Goal: Task Accomplishment & Management: Use online tool/utility

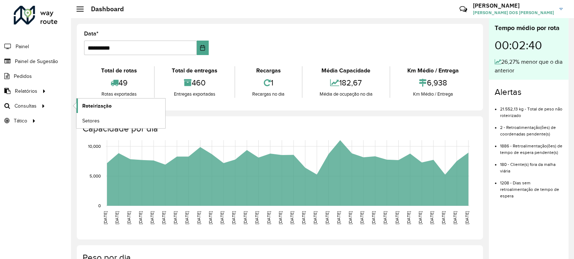
click at [104, 108] on span "Roteirização" at bounding box center [96, 106] width 29 height 8
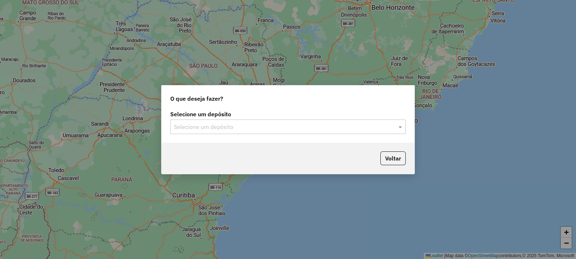
click at [237, 121] on div "Selecione um depósito" at bounding box center [288, 127] width 236 height 14
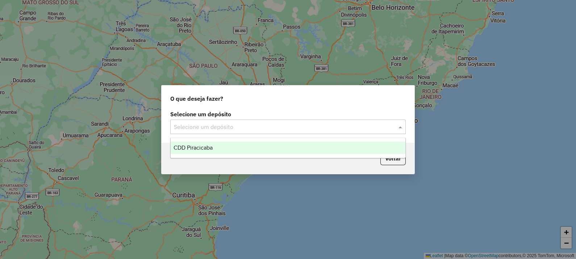
click at [234, 144] on div "CDD Piracicaba" at bounding box center [288, 148] width 235 height 12
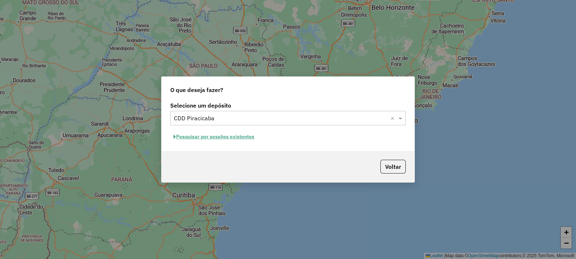
click at [238, 139] on button "Pesquisar por sessões existentes" at bounding box center [213, 136] width 87 height 11
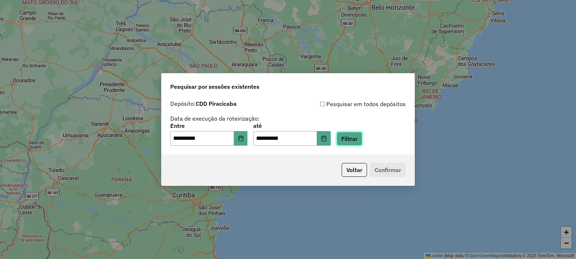
click at [362, 139] on button "Filtrar" at bounding box center [350, 139] width 26 height 14
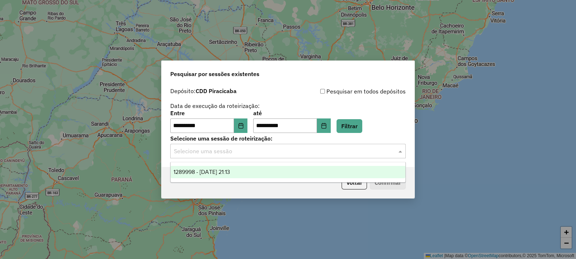
drag, startPoint x: 241, startPoint y: 152, endPoint x: 249, endPoint y: 152, distance: 8.0
click at [241, 152] on input "text" at bounding box center [281, 151] width 214 height 9
click at [230, 170] on span "1289998 - [DATE] 21:13" at bounding box center [202, 172] width 57 height 6
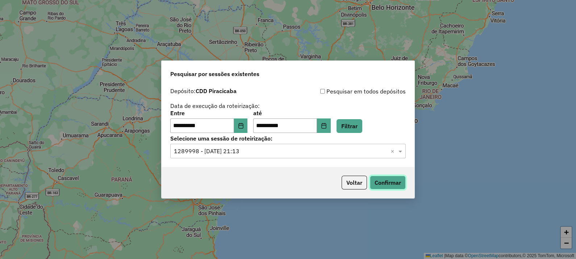
click at [377, 179] on button "Confirmar" at bounding box center [388, 183] width 36 height 14
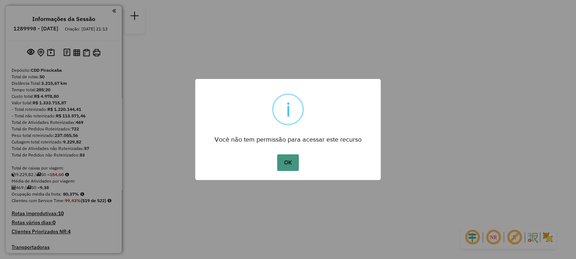
click at [287, 162] on button "OK" at bounding box center [287, 162] width 21 height 17
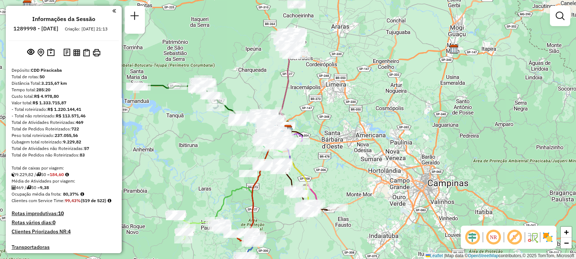
click at [498, 234] on em at bounding box center [493, 237] width 17 height 17
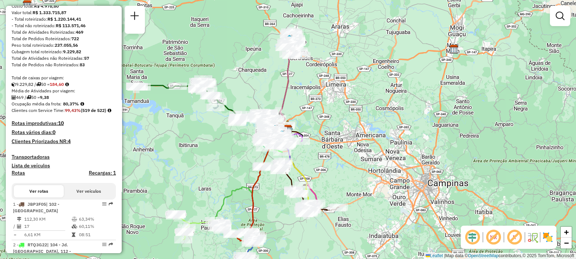
scroll to position [136, 0]
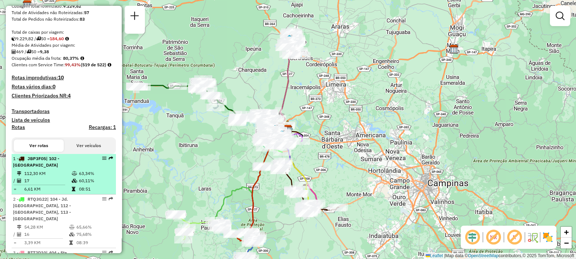
select select "**********"
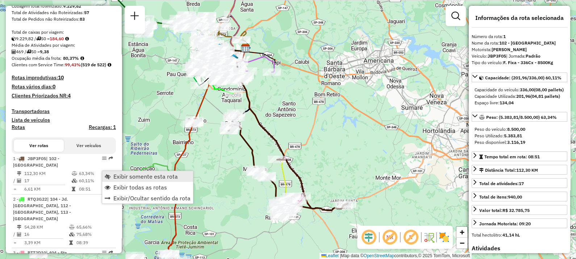
click at [156, 178] on span "Exibir somente esta rota" at bounding box center [145, 177] width 65 height 6
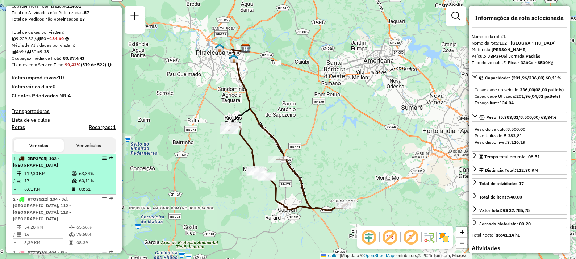
click at [47, 169] on div "1 - JBP3F05 | 102 - Jardim Imperial" at bounding box center [51, 161] width 77 height 13
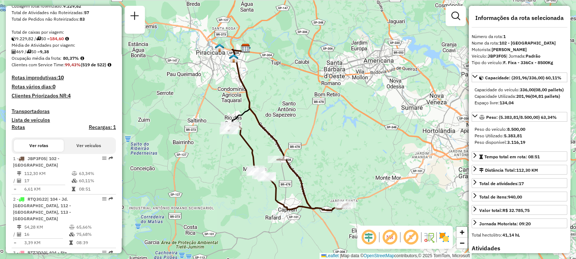
scroll to position [181, 0]
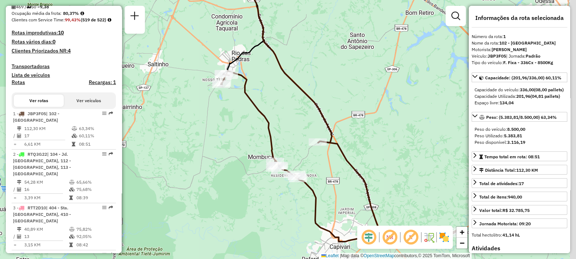
drag, startPoint x: 255, startPoint y: 194, endPoint x: 199, endPoint y: 115, distance: 97.2
click at [199, 115] on div "Janela de atendimento Grade de atendimento Capacidade Transportadoras Veículos …" at bounding box center [288, 129] width 576 height 259
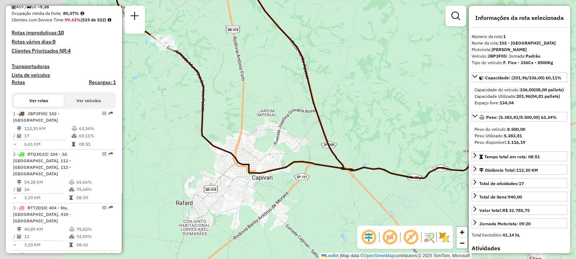
drag, startPoint x: 265, startPoint y: 152, endPoint x: 347, endPoint y: 151, distance: 82.3
click at [347, 151] on div "Janela de atendimento Grade de atendimento Capacidade Transportadoras Veículos …" at bounding box center [288, 129] width 576 height 259
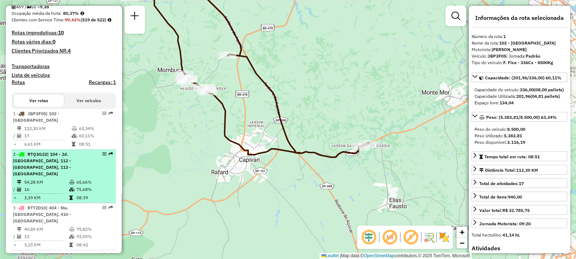
click at [49, 176] on div "2 - RTQ3G22 | 104 - Jd. Califórnia, 112 - Água Branca, 113 - Morumbi" at bounding box center [51, 164] width 77 height 26
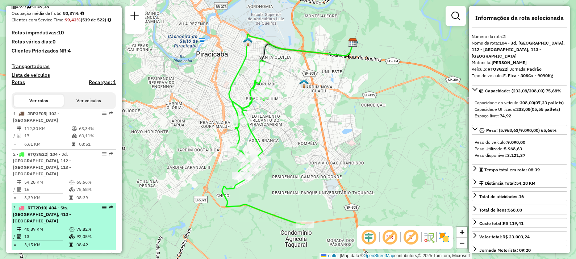
click at [47, 221] on span "| 404 - Sta. Teresinha, 410 - Capim Fino" at bounding box center [42, 214] width 58 height 18
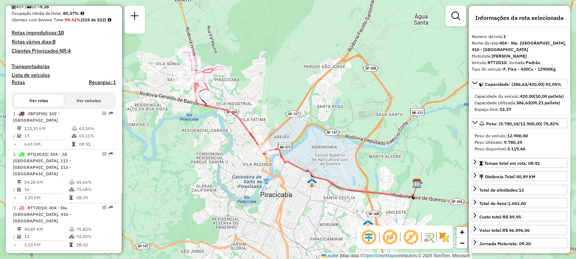
click at [213, 165] on div "Janela de atendimento Grade de atendimento Capacidade Transportadoras Veículos …" at bounding box center [288, 129] width 576 height 259
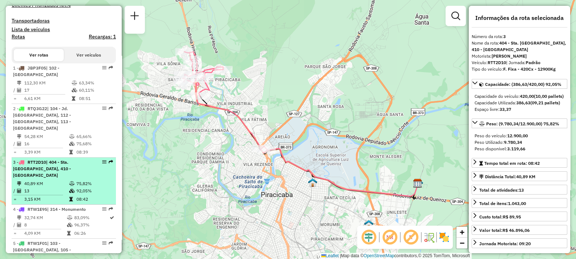
scroll to position [272, 0]
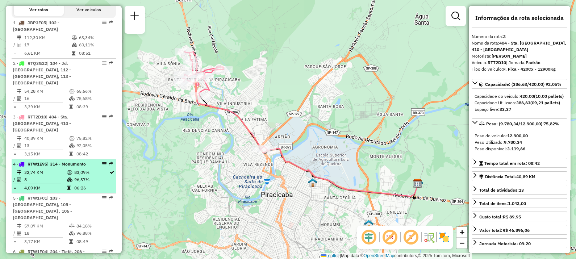
click at [49, 164] on span "| 314 - Monumento" at bounding box center [66, 163] width 39 height 5
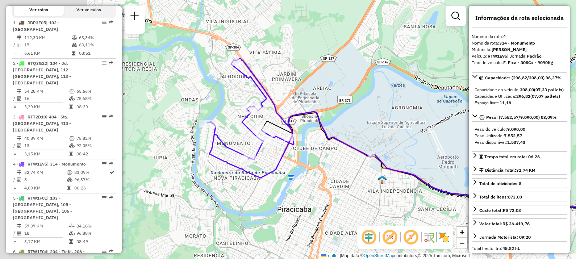
drag, startPoint x: 217, startPoint y: 179, endPoint x: 330, endPoint y: 186, distance: 112.9
click at [330, 186] on div "Janela de atendimento Grade de atendimento Capacidade Transportadoras Veículos …" at bounding box center [288, 129] width 576 height 259
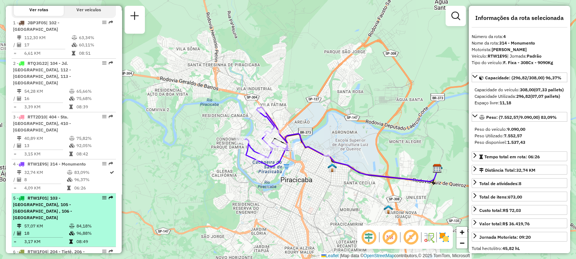
scroll to position [317, 0]
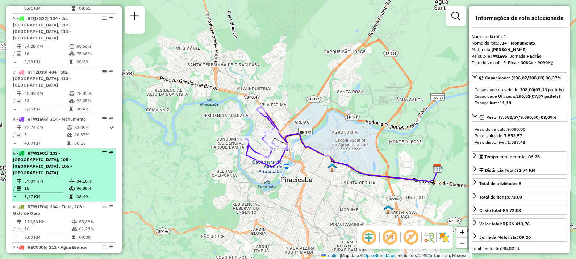
click at [54, 159] on span "| 103 - Rio das Pedras, 105 - Paulista , 106 - Castelinho" at bounding box center [42, 162] width 59 height 25
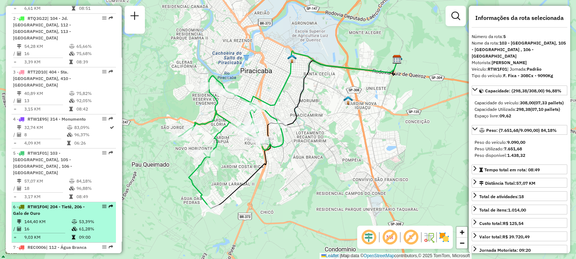
scroll to position [362, 0]
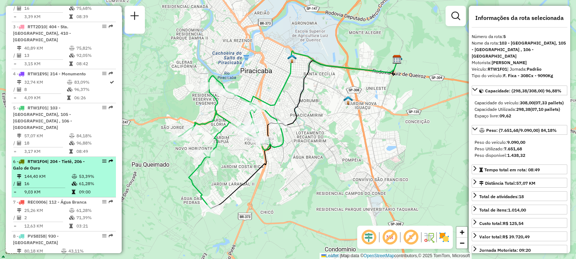
click at [62, 164] on li "6 - RTW1F04 | 204 - Tietê, 206 - Galo de Ouro 144,40 KM 53,39% / 16 61,28% = 9,…" at bounding box center [64, 177] width 104 height 41
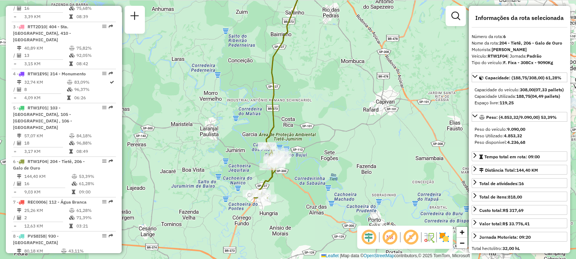
drag, startPoint x: 280, startPoint y: 181, endPoint x: 237, endPoint y: 170, distance: 44.0
click at [237, 170] on div "Janela de atendimento Grade de atendimento Capacidade Transportadoras Veículos …" at bounding box center [288, 129] width 576 height 259
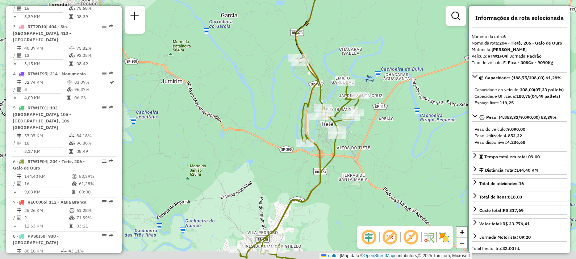
drag, startPoint x: 260, startPoint y: 173, endPoint x: 205, endPoint y: 158, distance: 57.1
click at [204, 158] on div "Janela de atendimento Grade de atendimento Capacidade Transportadoras Veículos …" at bounding box center [288, 129] width 576 height 259
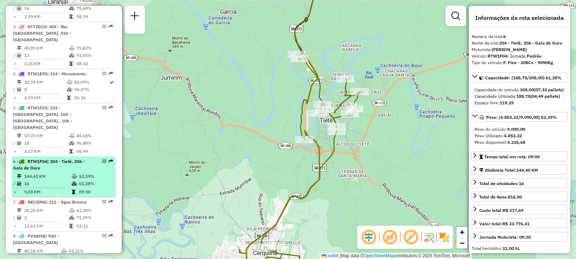
scroll to position [408, 0]
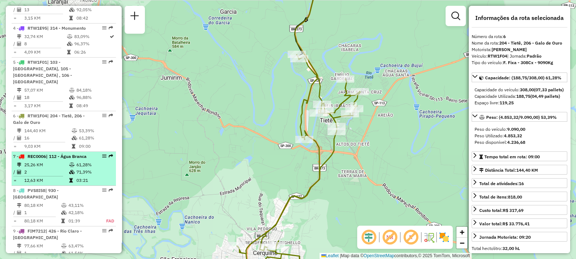
click at [56, 158] on div "7 - REC0006 | 112 - Água Branca" at bounding box center [51, 156] width 77 height 7
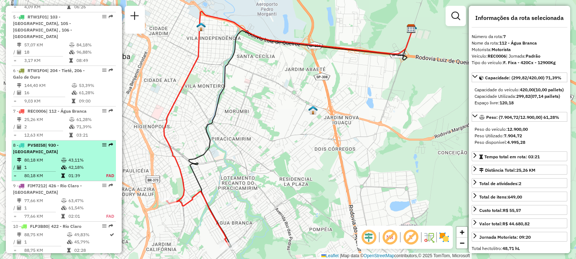
click at [57, 158] on td "80,18 KM" at bounding box center [42, 160] width 37 height 7
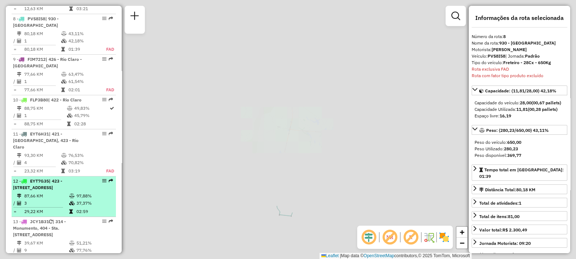
scroll to position [587, 0]
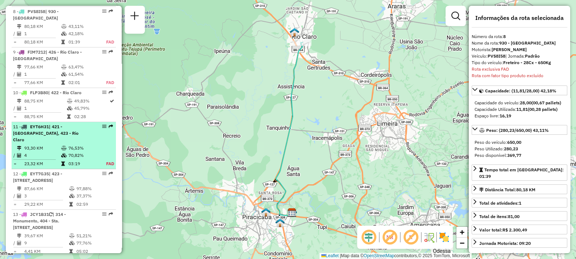
click at [51, 134] on div "11 - EYT6H31 | 421 - Jacutinga, 423 - Rio Claro" at bounding box center [51, 134] width 77 height 20
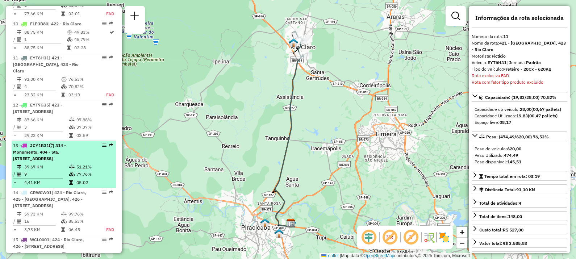
scroll to position [702, 0]
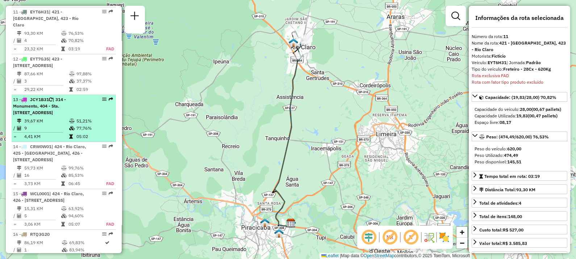
click at [52, 99] on span "| 314 - Monumento, 404 - Sta. Teresinha, 905 - Vila Independência , 906 - Centr…" at bounding box center [39, 106] width 53 height 18
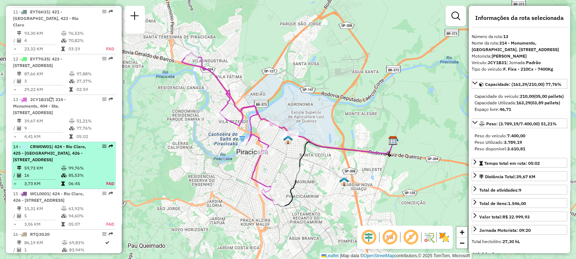
click at [46, 159] on span "| 424 - Rio Claro, 425 - Santa Gertrudes, 426 - Rio Claro - Bom Sucesso, 930 - …" at bounding box center [49, 153] width 73 height 18
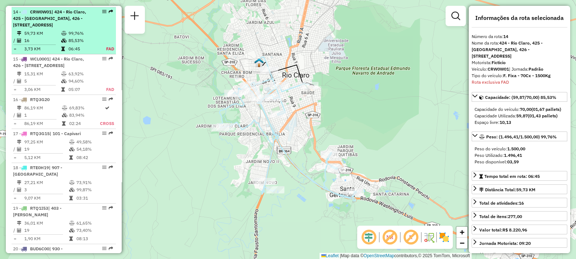
scroll to position [882, 0]
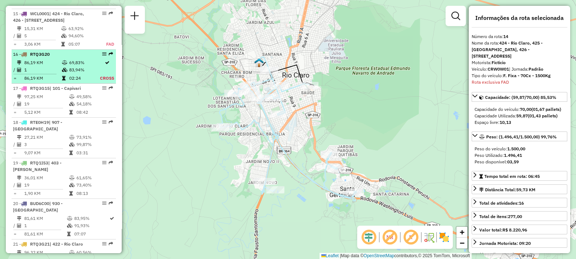
drag, startPoint x: 52, startPoint y: 74, endPoint x: 48, endPoint y: 74, distance: 4.0
click at [52, 66] on td "86,19 KM" at bounding box center [43, 62] width 38 height 7
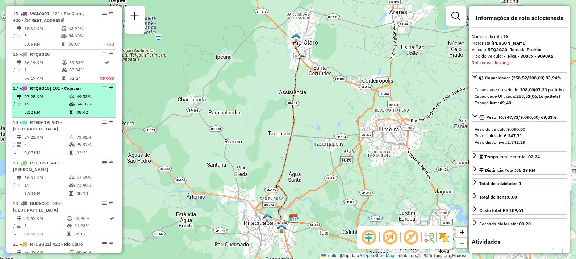
click at [38, 91] on span "RTQ3G15" at bounding box center [40, 88] width 20 height 5
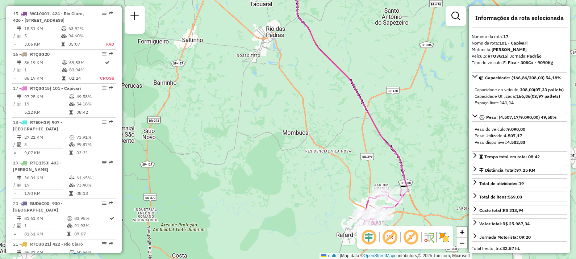
drag, startPoint x: 276, startPoint y: 190, endPoint x: 224, endPoint y: 154, distance: 63.0
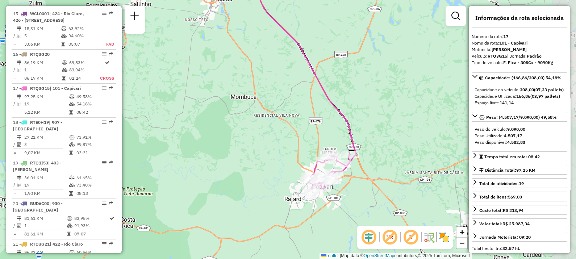
click at [224, 154] on div "Janela de atendimento Grade de atendimento Capacidade Transportadoras Veículos …" at bounding box center [288, 129] width 576 height 259
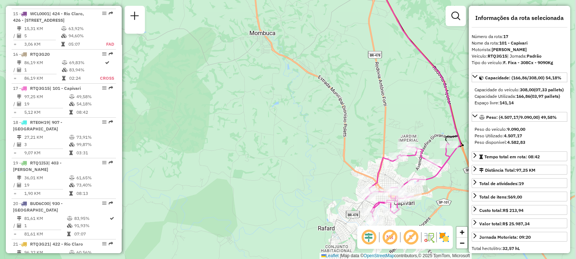
drag, startPoint x: 281, startPoint y: 154, endPoint x: 213, endPoint y: 111, distance: 80.0
click at [214, 111] on div "Janela de atendimento Grade de atendimento Capacidade Transportadoras Veículos …" at bounding box center [288, 129] width 576 height 259
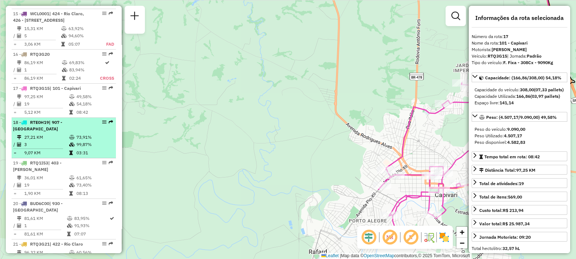
click at [56, 139] on td "27,21 KM" at bounding box center [46, 137] width 45 height 7
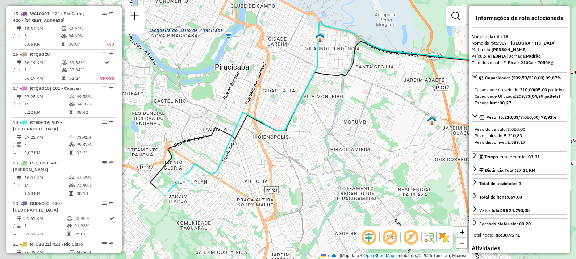
drag, startPoint x: 243, startPoint y: 154, endPoint x: 295, endPoint y: 132, distance: 56.2
click at [294, 133] on div "Janela de atendimento Grade de atendimento Capacidade Transportadoras Veículos …" at bounding box center [288, 129] width 576 height 259
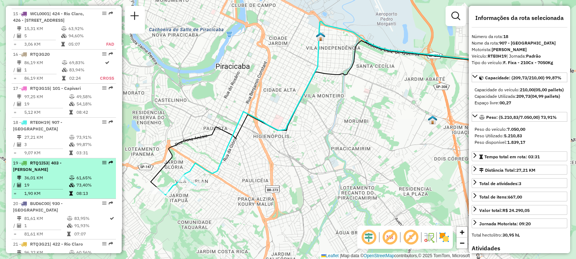
click at [62, 181] on td "36,01 KM" at bounding box center [46, 177] width 45 height 7
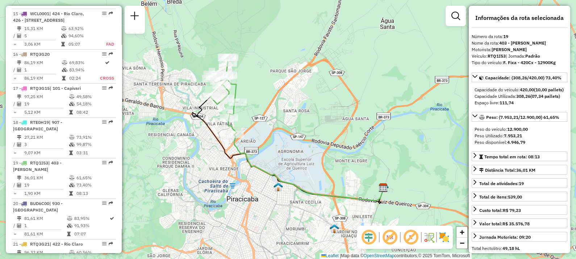
scroll to position [972, 0]
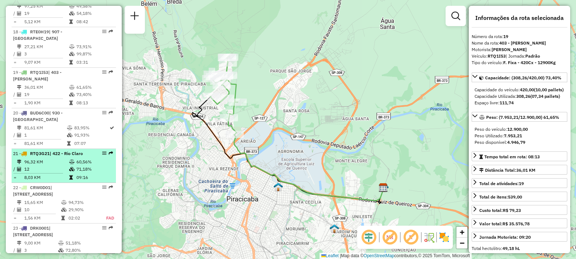
click at [45, 156] on span "RTQ3G21" at bounding box center [40, 153] width 20 height 5
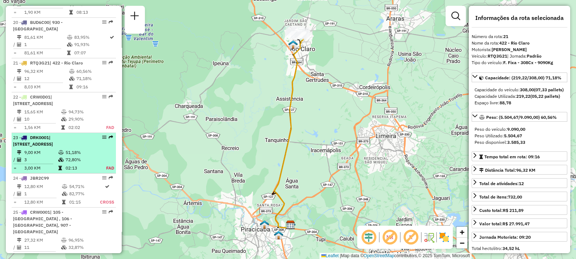
scroll to position [1108, 0]
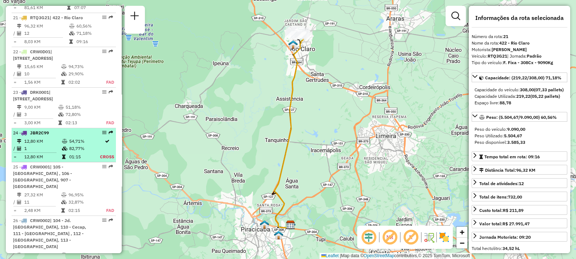
click at [50, 145] on td "12,80 KM" at bounding box center [43, 141] width 38 height 7
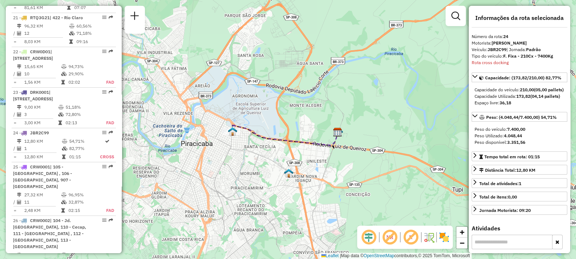
drag, startPoint x: 215, startPoint y: 159, endPoint x: 232, endPoint y: 161, distance: 16.8
click at [230, 161] on div "Janela de atendimento Grade de atendimento Capacidade Transportadoras Veículos …" at bounding box center [288, 129] width 576 height 259
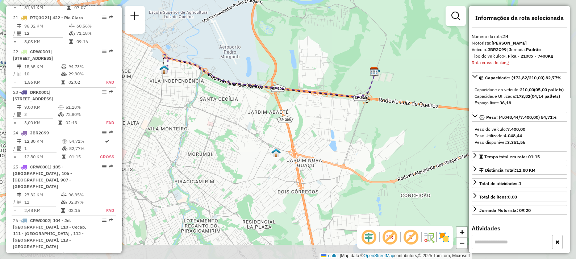
drag, startPoint x: 294, startPoint y: 178, endPoint x: 216, endPoint y: 117, distance: 99.3
click at [216, 117] on div "Janela de atendimento Grade de atendimento Capacidade Transportadoras Veículos …" at bounding box center [288, 129] width 576 height 259
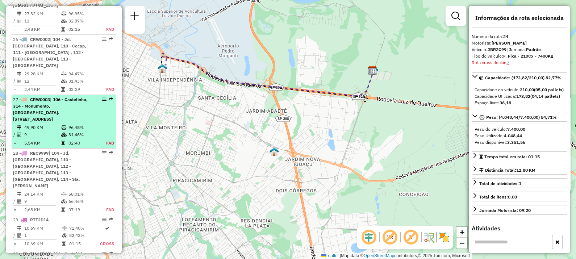
scroll to position [1335, 0]
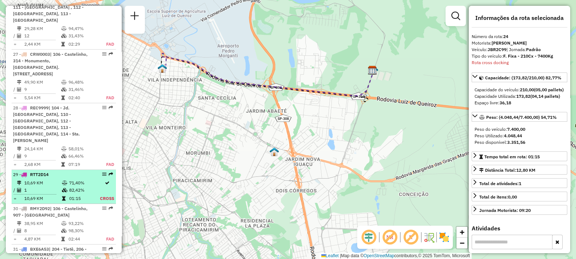
click at [51, 171] on div "29 - RTT2D14" at bounding box center [51, 174] width 77 height 7
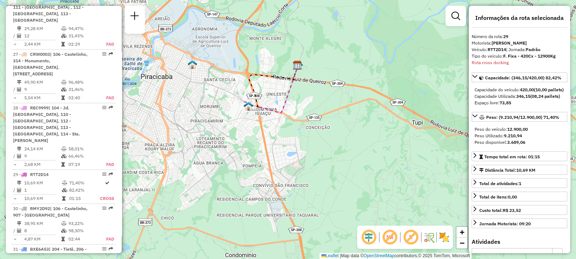
drag, startPoint x: 175, startPoint y: 121, endPoint x: 223, endPoint y: 111, distance: 48.6
click at [222, 111] on div "Janela de atendimento Grade de atendimento Capacidade Transportadoras Veículos …" at bounding box center [288, 129] width 576 height 259
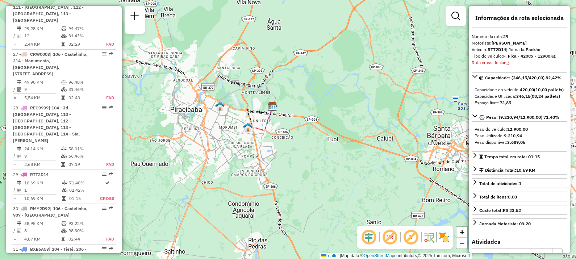
drag, startPoint x: 213, startPoint y: 114, endPoint x: 217, endPoint y: 120, distance: 7.0
click at [217, 120] on div "Janela de atendimento Grade de atendimento Capacidade Transportadoras Veículos …" at bounding box center [288, 129] width 576 height 259
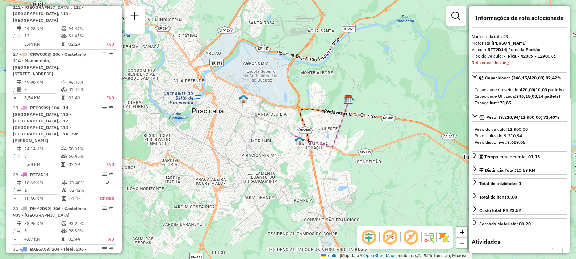
drag, startPoint x: 233, startPoint y: 129, endPoint x: 218, endPoint y: 120, distance: 17.8
click at [218, 120] on div "Janela de atendimento Grade de atendimento Capacidade Transportadoras Veículos …" at bounding box center [288, 129] width 576 height 259
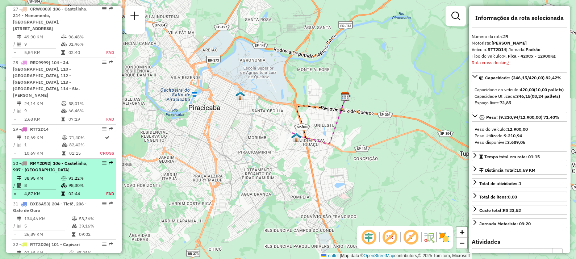
click at [61, 183] on icon at bounding box center [63, 185] width 5 height 4
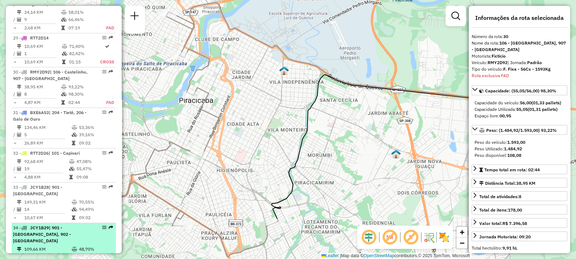
scroll to position [1511, 0]
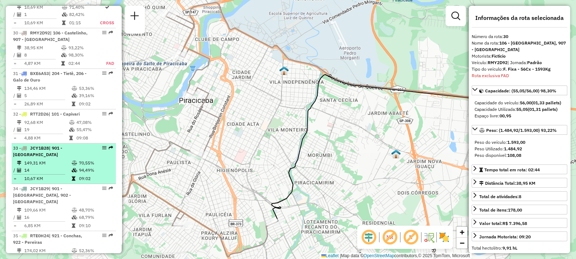
drag, startPoint x: 51, startPoint y: 140, endPoint x: 47, endPoint y: 138, distance: 4.4
click at [50, 167] on td "14" at bounding box center [47, 170] width 47 height 7
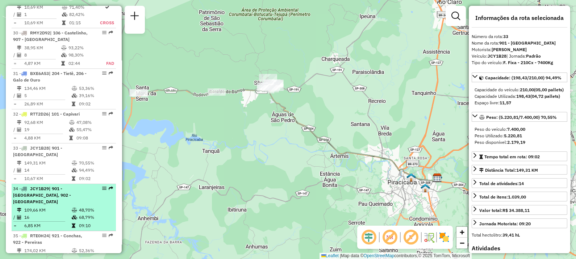
click at [52, 207] on td "109,66 KM" at bounding box center [47, 210] width 47 height 7
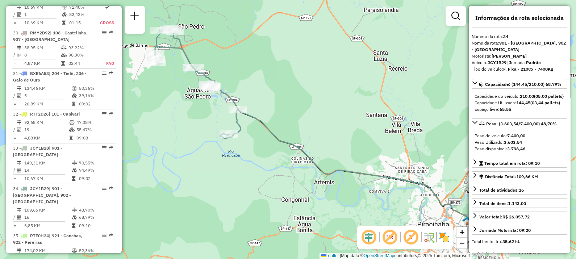
drag, startPoint x: 272, startPoint y: 181, endPoint x: 307, endPoint y: 180, distance: 35.5
click at [307, 180] on div "Janela de atendimento Grade de atendimento Capacidade Transportadoras Veículos …" at bounding box center [288, 129] width 576 height 259
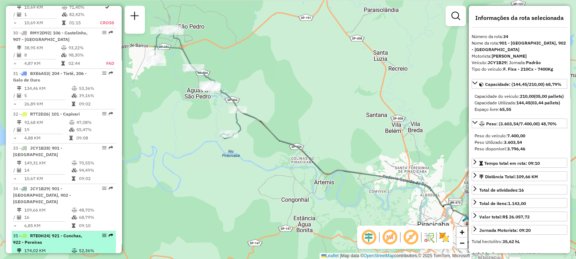
click at [51, 231] on li "35 - RTE0H24 | 921 - Conchas, 922 - Pereiras 174,02 KM 52,36% / 14 64,43% = 12,…" at bounding box center [64, 251] width 104 height 41
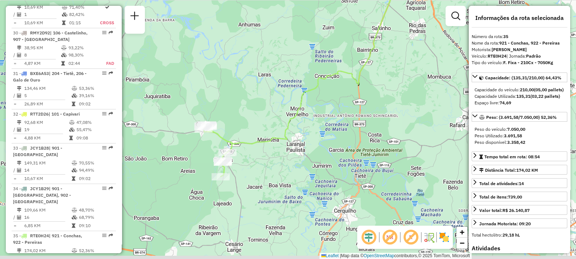
drag, startPoint x: 223, startPoint y: 196, endPoint x: 252, endPoint y: 132, distance: 70.2
click at [252, 132] on div "Janela de atendimento Grade de atendimento Capacidade Transportadoras Veículos …" at bounding box center [288, 129] width 576 height 259
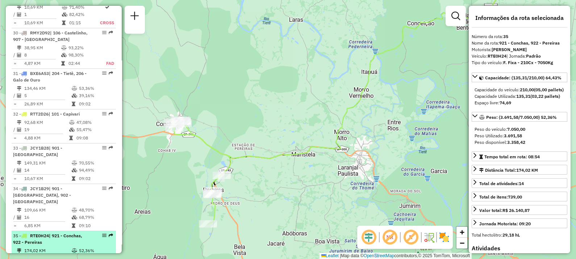
scroll to position [1556, 0]
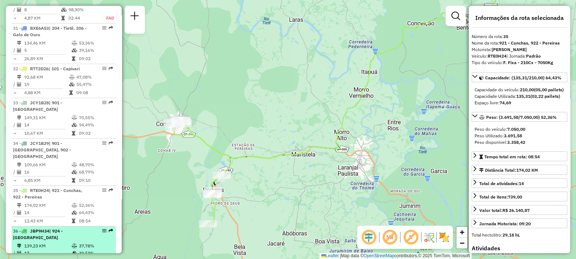
click at [49, 228] on div "36 - JBP9H34 | 924 - Laranjal Paulista" at bounding box center [51, 234] width 77 height 13
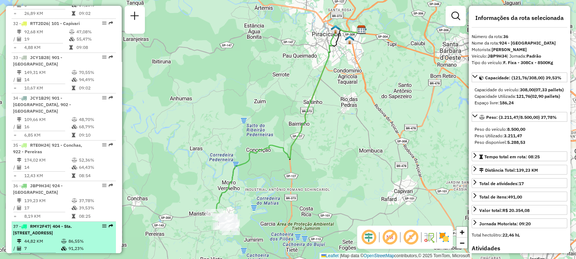
scroll to position [1646, 0]
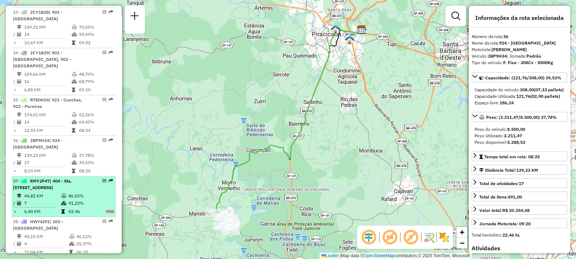
click at [41, 178] on div "37 - RMY2F47 | 404 - Sta. Teresinha, 405 - Vila Sônia, 406 - Vale do Sol" at bounding box center [51, 184] width 77 height 13
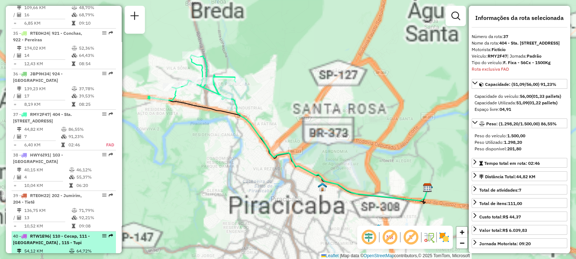
scroll to position [1781, 0]
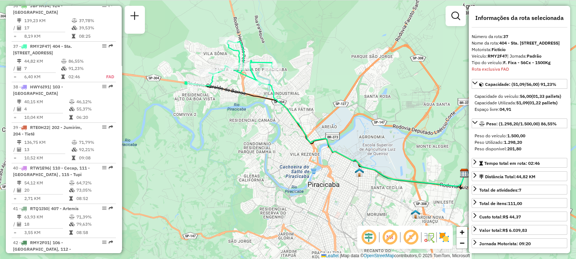
drag, startPoint x: 213, startPoint y: 140, endPoint x: 218, endPoint y: 136, distance: 6.5
click at [218, 136] on div "Janela de atendimento Grade de atendimento Capacidade Transportadoras Veículos …" at bounding box center [288, 129] width 576 height 259
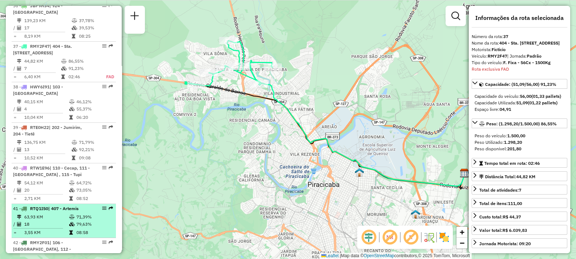
click at [48, 213] on td "63,93 KM" at bounding box center [46, 216] width 45 height 7
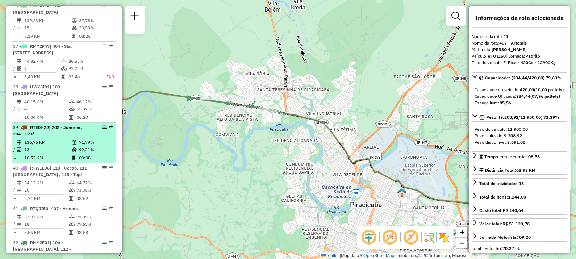
click at [41, 139] on td "136,75 KM" at bounding box center [47, 142] width 47 height 7
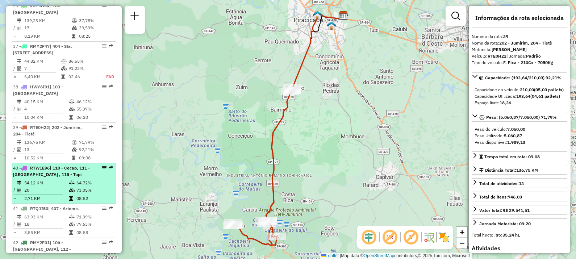
click at [47, 163] on li "40 - RTW1E96 | 110 - Cecap, 111 - Santa Rita , 115 - Tupi 54,12 KM 64,72% / 20 …" at bounding box center [64, 183] width 104 height 41
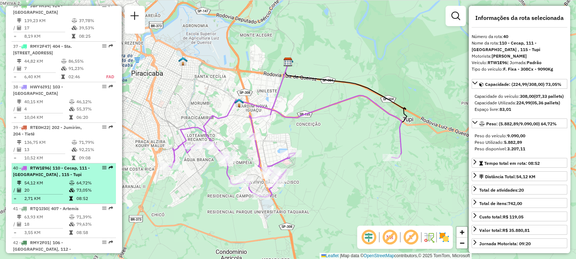
click at [33, 163] on li "40 - RTW1E96 | 110 - Cecap, 111 - Santa Rita , 115 - Tupi 54,12 KM 64,72% / 20 …" at bounding box center [64, 183] width 104 height 41
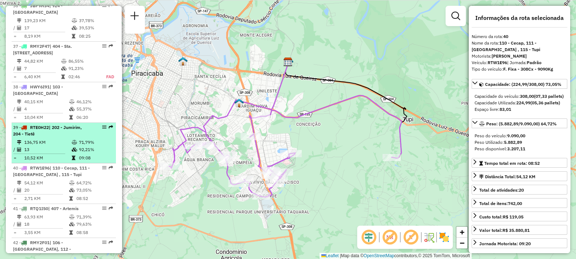
click at [43, 124] on div "39 - RTE0H22 | 202 - Jumirim, 204 - Tietê" at bounding box center [51, 130] width 77 height 13
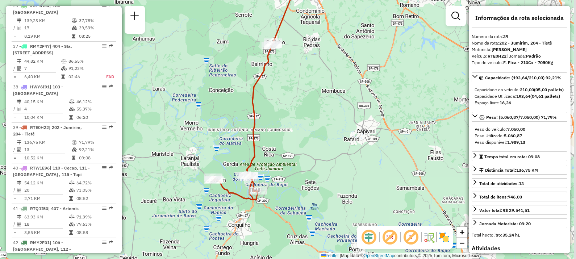
drag, startPoint x: 257, startPoint y: 150, endPoint x: 238, endPoint y: 99, distance: 54.8
click at [238, 99] on div "Janela de atendimento Grade de atendimento Capacidade Transportadoras Veículos …" at bounding box center [288, 129] width 576 height 259
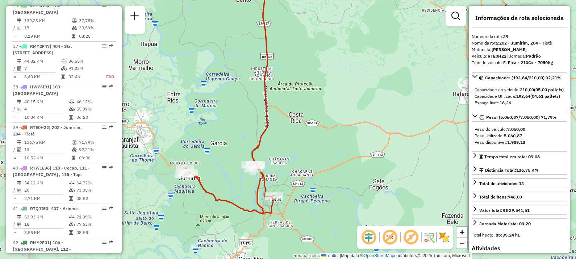
drag, startPoint x: 261, startPoint y: 88, endPoint x: 257, endPoint y: 140, distance: 51.3
click at [257, 140] on icon at bounding box center [229, 94] width 90 height 240
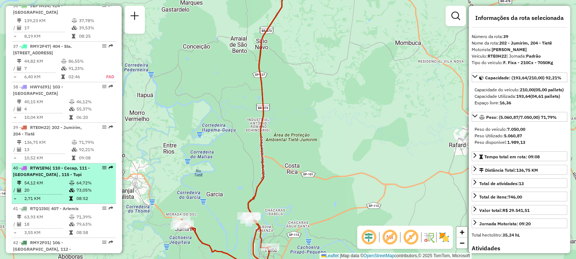
click at [64, 187] on td "20" at bounding box center [46, 190] width 45 height 7
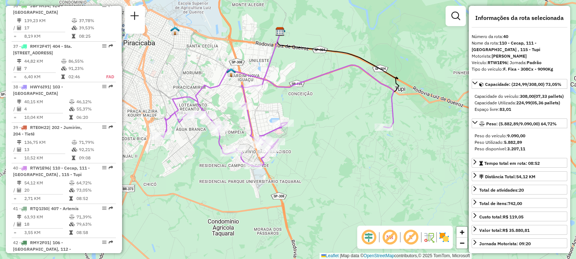
drag, startPoint x: 350, startPoint y: 176, endPoint x: 340, endPoint y: 148, distance: 29.9
click at [340, 148] on div "Janela de atendimento Grade de atendimento Capacidade Transportadoras Veículos …" at bounding box center [288, 129] width 576 height 259
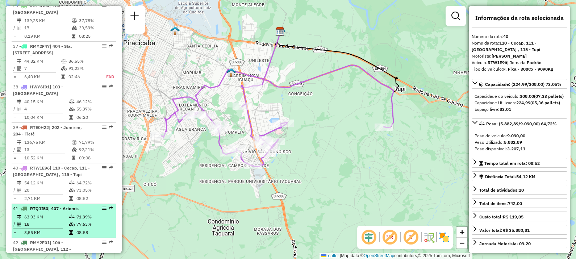
click at [65, 213] on td "63,93 KM" at bounding box center [46, 216] width 45 height 7
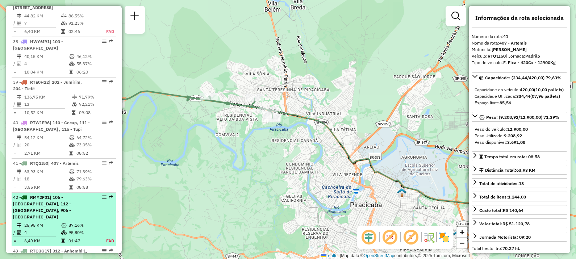
scroll to position [1872, 0]
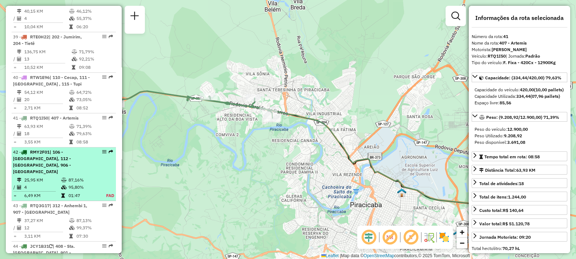
click at [58, 148] on li "42 - RMY2F01 | 106 - Castelinho, 112 - Água Branca, 906 - Centro Piracicaba 25,…" at bounding box center [64, 175] width 104 height 54
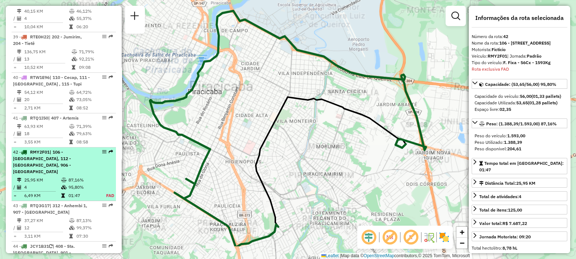
scroll to position [1984, 0]
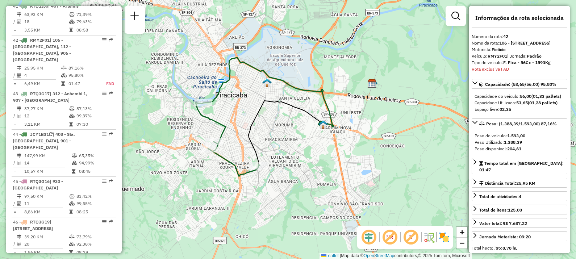
drag, startPoint x: 297, startPoint y: 148, endPoint x: 283, endPoint y: 131, distance: 22.1
click at [283, 131] on div "Janela de atendimento Grade de atendimento Capacidade Transportadoras Veículos …" at bounding box center [288, 129] width 576 height 259
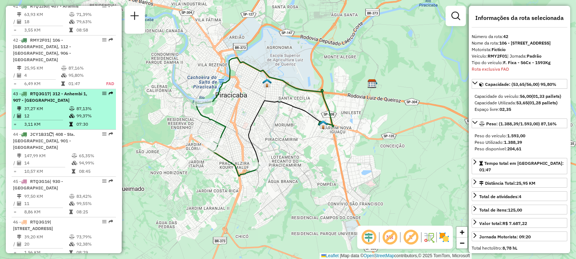
scroll to position [1939, 0]
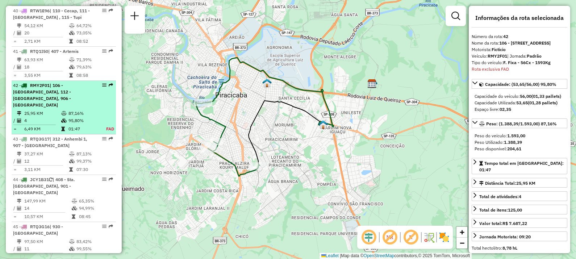
click at [38, 83] on span "| 106 - Castelinho, 112 - Água Branca, 906 - Centro Piracicaba" at bounding box center [42, 95] width 58 height 25
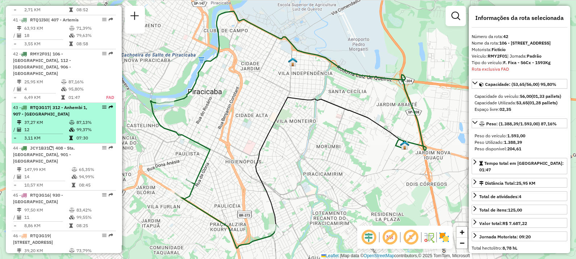
scroll to position [1984, 0]
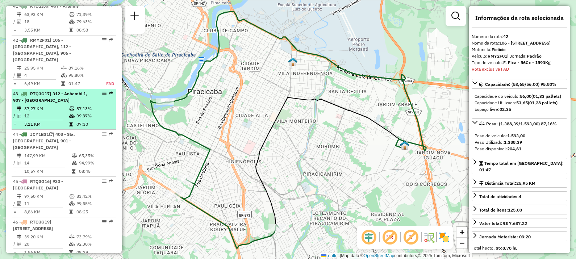
click at [45, 105] on td "37,27 KM" at bounding box center [46, 108] width 45 height 7
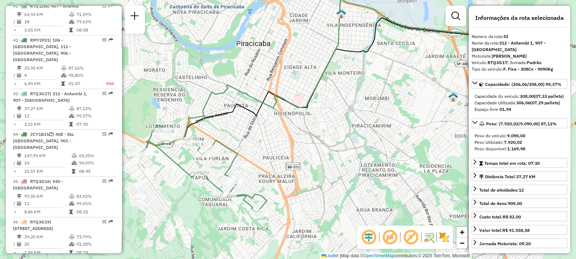
drag, startPoint x: 207, startPoint y: 104, endPoint x: 266, endPoint y: 80, distance: 63.9
click at [266, 80] on div "Janela de atendimento Grade de atendimento Capacidade Transportadoras Veículos …" at bounding box center [288, 129] width 576 height 259
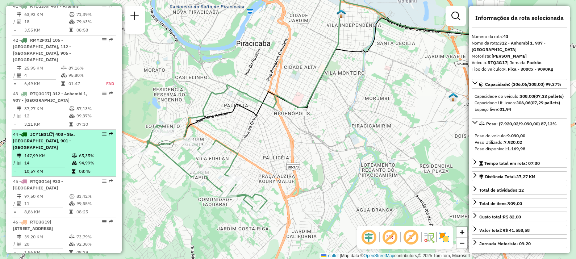
click at [36, 132] on span "| 408 - Sta. Maria da Serra, 901 - São Pedro" at bounding box center [44, 141] width 62 height 18
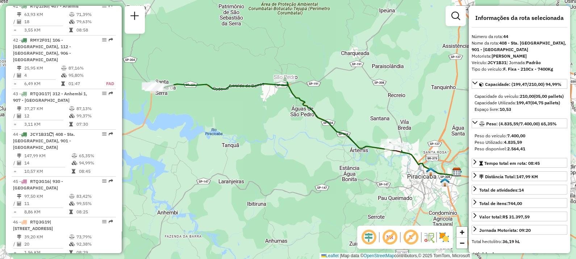
drag, startPoint x: 234, startPoint y: 129, endPoint x: 251, endPoint y: 127, distance: 16.5
click at [251, 127] on div "Janela de atendimento Grade de atendimento Capacidade Transportadoras Veículos …" at bounding box center [288, 129] width 576 height 259
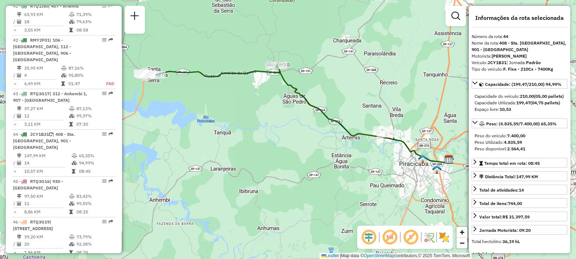
drag, startPoint x: 246, startPoint y: 140, endPoint x: 238, endPoint y: 127, distance: 15.0
click at [238, 127] on div "Janela de atendimento Grade de atendimento Capacidade Transportadoras Veículos …" at bounding box center [288, 129] width 576 height 259
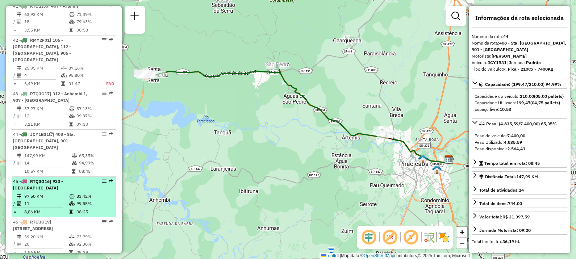
click at [55, 178] on div "45 - RTQ3G16 | 930 - Centro Rio Claro" at bounding box center [51, 184] width 77 height 13
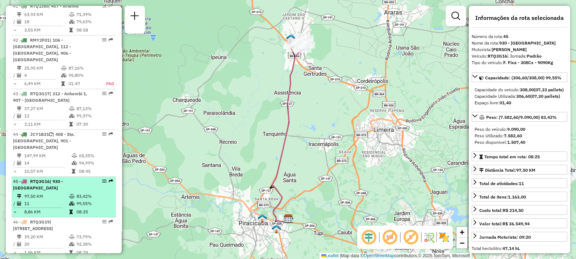
click at [46, 193] on td "97,50 KM" at bounding box center [46, 196] width 45 height 7
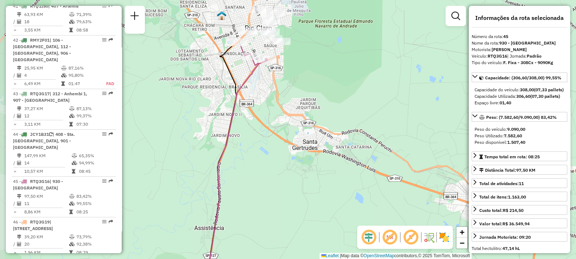
drag, startPoint x: 283, startPoint y: 69, endPoint x: 284, endPoint y: 121, distance: 52.2
click at [286, 121] on div "Janela de atendimento Grade de atendimento Capacidade Transportadoras Veículos …" at bounding box center [288, 129] width 576 height 259
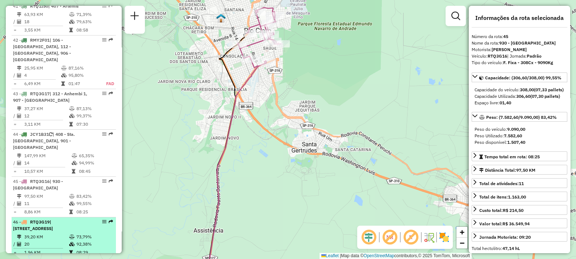
click at [53, 219] on span "| 905 - Vila Independência , 906 - Centro Piracicaba" at bounding box center [33, 225] width 40 height 12
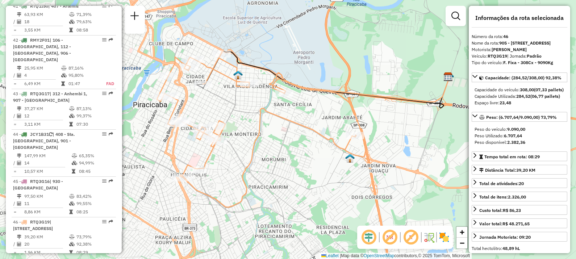
drag, startPoint x: 236, startPoint y: 174, endPoint x: 246, endPoint y: 173, distance: 10.6
click at [246, 173] on icon at bounding box center [261, 128] width 209 height 157
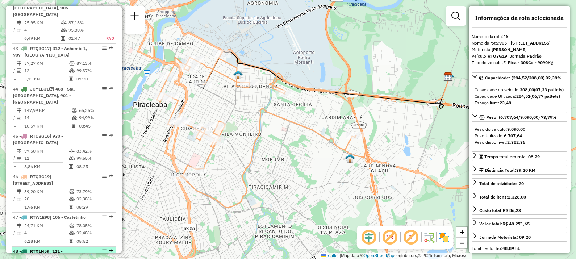
scroll to position [2074, 0]
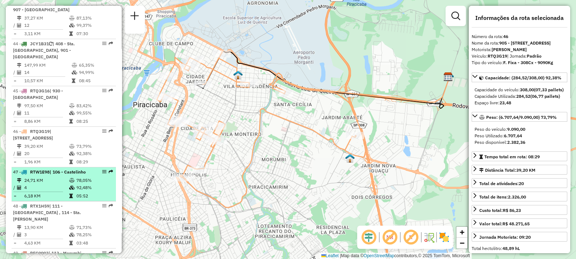
click at [49, 184] on td "4" at bounding box center [46, 187] width 45 height 7
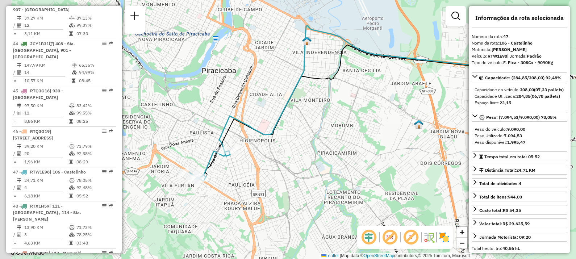
drag, startPoint x: 266, startPoint y: 122, endPoint x: 323, endPoint y: 100, distance: 60.2
click at [324, 101] on div "Janela de atendimento Grade de atendimento Capacidade Transportadoras Veículos …" at bounding box center [288, 129] width 576 height 259
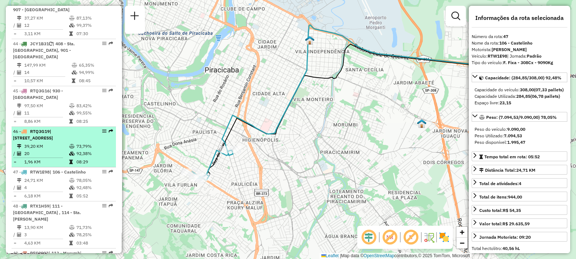
click at [48, 127] on li "46 - RTQ3G19 | 905 - Vila Independência , 906 - Centro Piracicaba 39,20 KM 73,7…" at bounding box center [64, 147] width 104 height 41
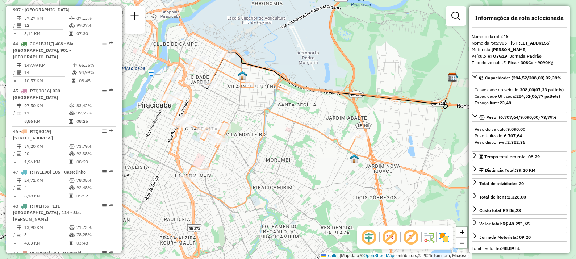
drag, startPoint x: 278, startPoint y: 145, endPoint x: 284, endPoint y: 145, distance: 6.5
click at [284, 145] on div "Janela de atendimento Grade de atendimento Capacidade Transportadoras Veículos …" at bounding box center [288, 129] width 576 height 259
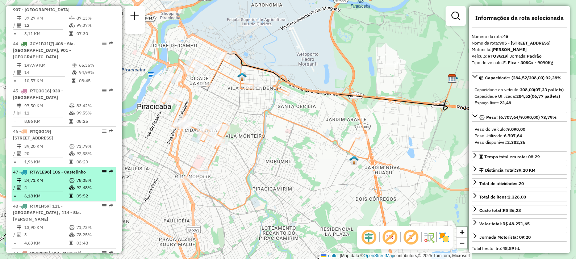
click at [54, 177] on td "24,71 KM" at bounding box center [46, 180] width 45 height 7
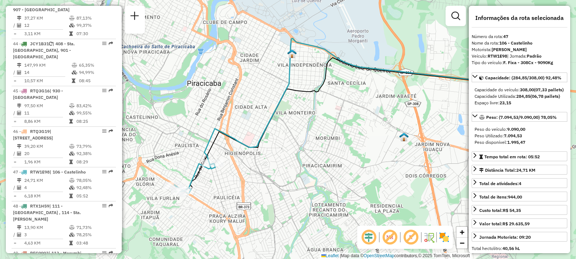
drag, startPoint x: 236, startPoint y: 134, endPoint x: 268, endPoint y: 127, distance: 32.7
click at [268, 127] on icon at bounding box center [353, 103] width 299 height 130
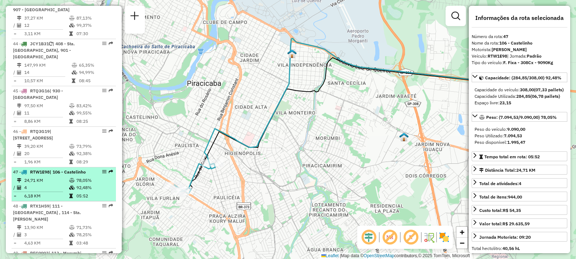
click at [39, 177] on td "24,71 KM" at bounding box center [46, 180] width 45 height 7
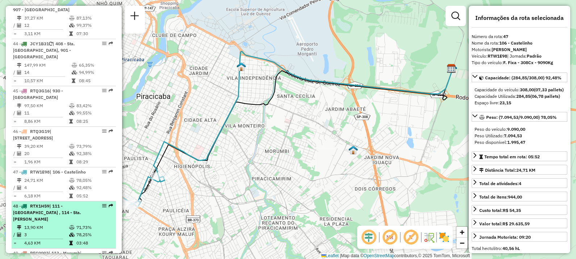
click at [62, 203] on div "48 - RTX1H59 | 111 - Santa Rita , 114 - Sta. Cecilia" at bounding box center [51, 213] width 77 height 20
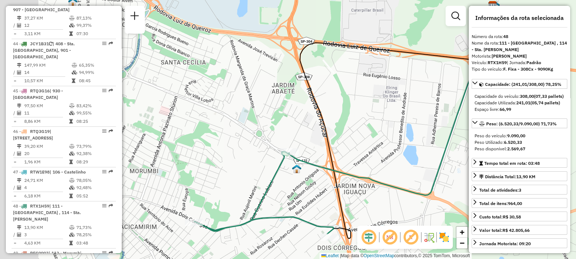
drag, startPoint x: 242, startPoint y: 145, endPoint x: 273, endPoint y: 131, distance: 32.9
click at [274, 134] on div "Janela de atendimento Grade de atendimento Capacidade Transportadoras Veículos …" at bounding box center [288, 129] width 576 height 259
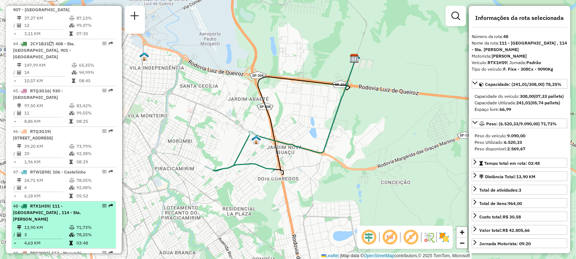
click at [49, 224] on td "13,90 KM" at bounding box center [46, 227] width 45 height 7
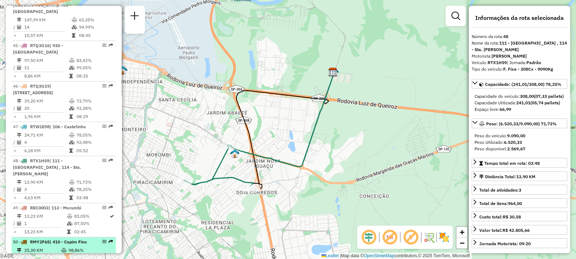
click at [45, 239] on div "50 - RMY2F65 | 410 - Capim Fino" at bounding box center [51, 242] width 77 height 7
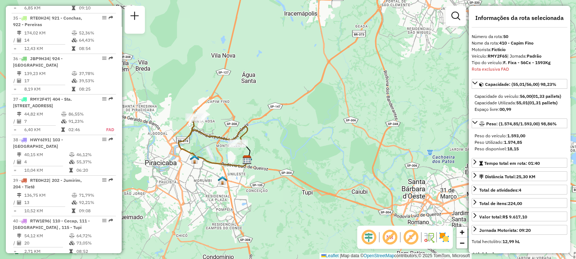
scroll to position [1683, 0]
